Goal: Task Accomplishment & Management: Use online tool/utility

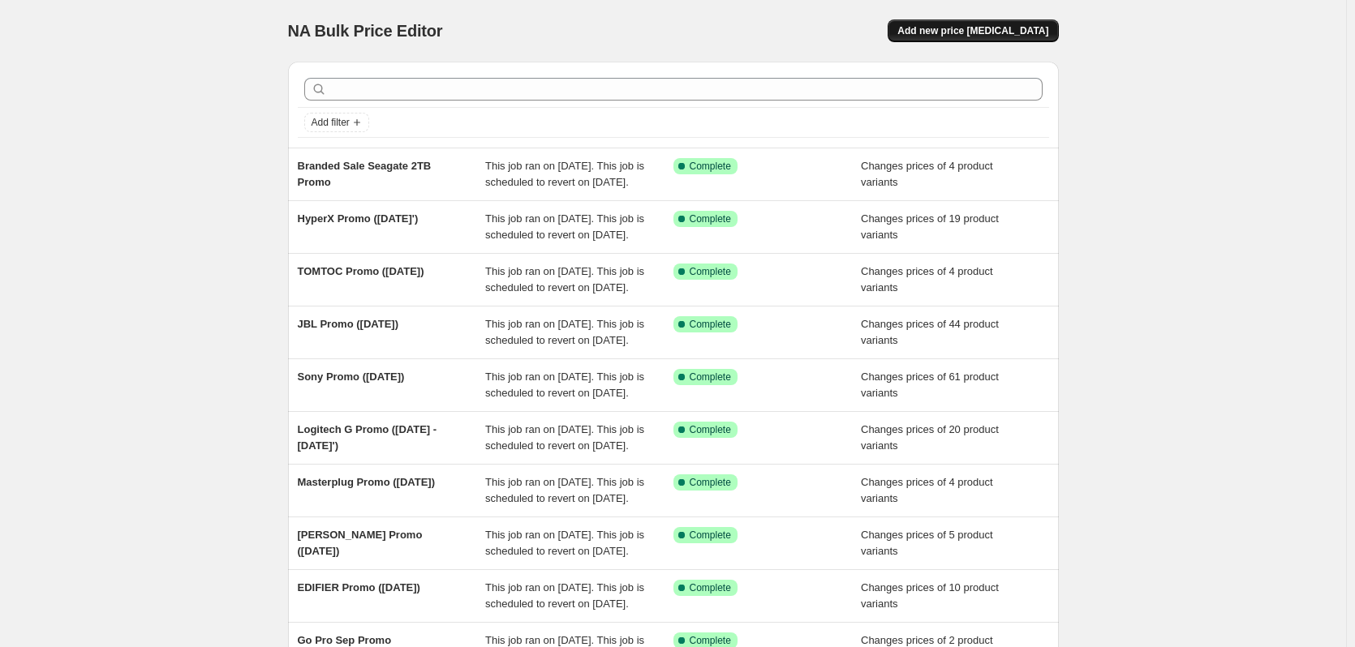
click at [1005, 35] on span "Add new price [MEDICAL_DATA]" at bounding box center [972, 30] width 151 height 13
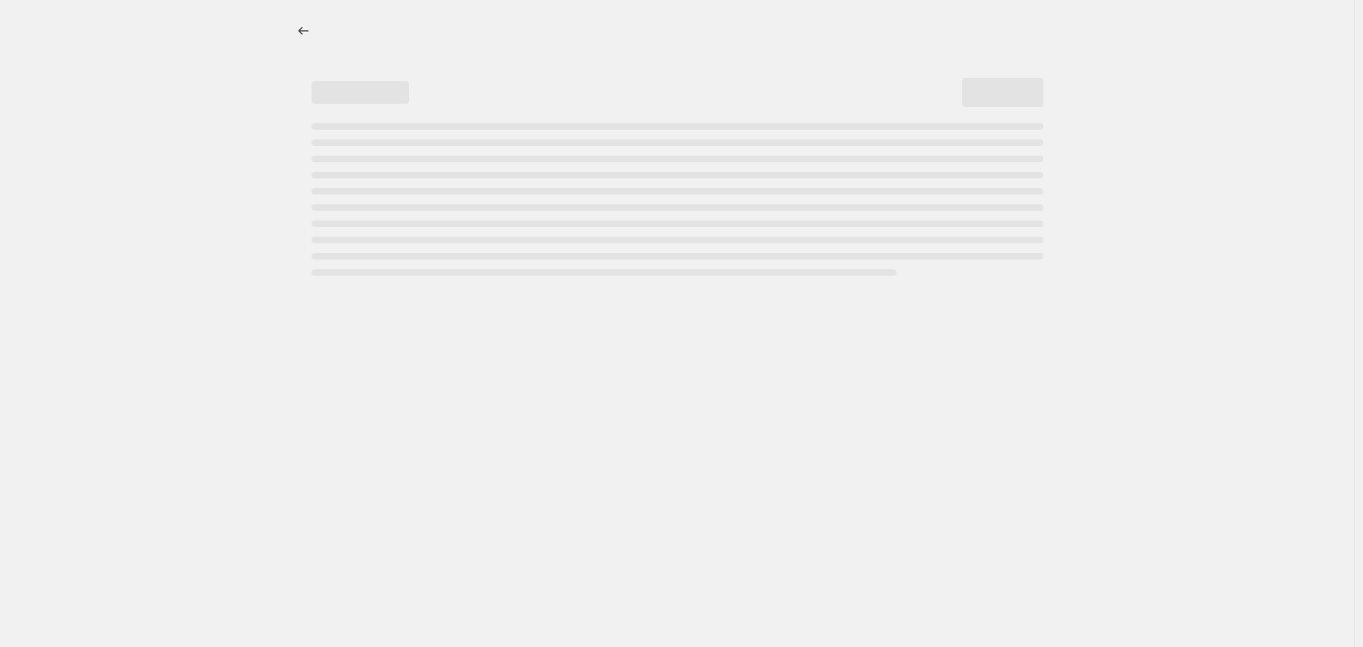
select select "percentage"
